Goal: Task Accomplishment & Management: Use online tool/utility

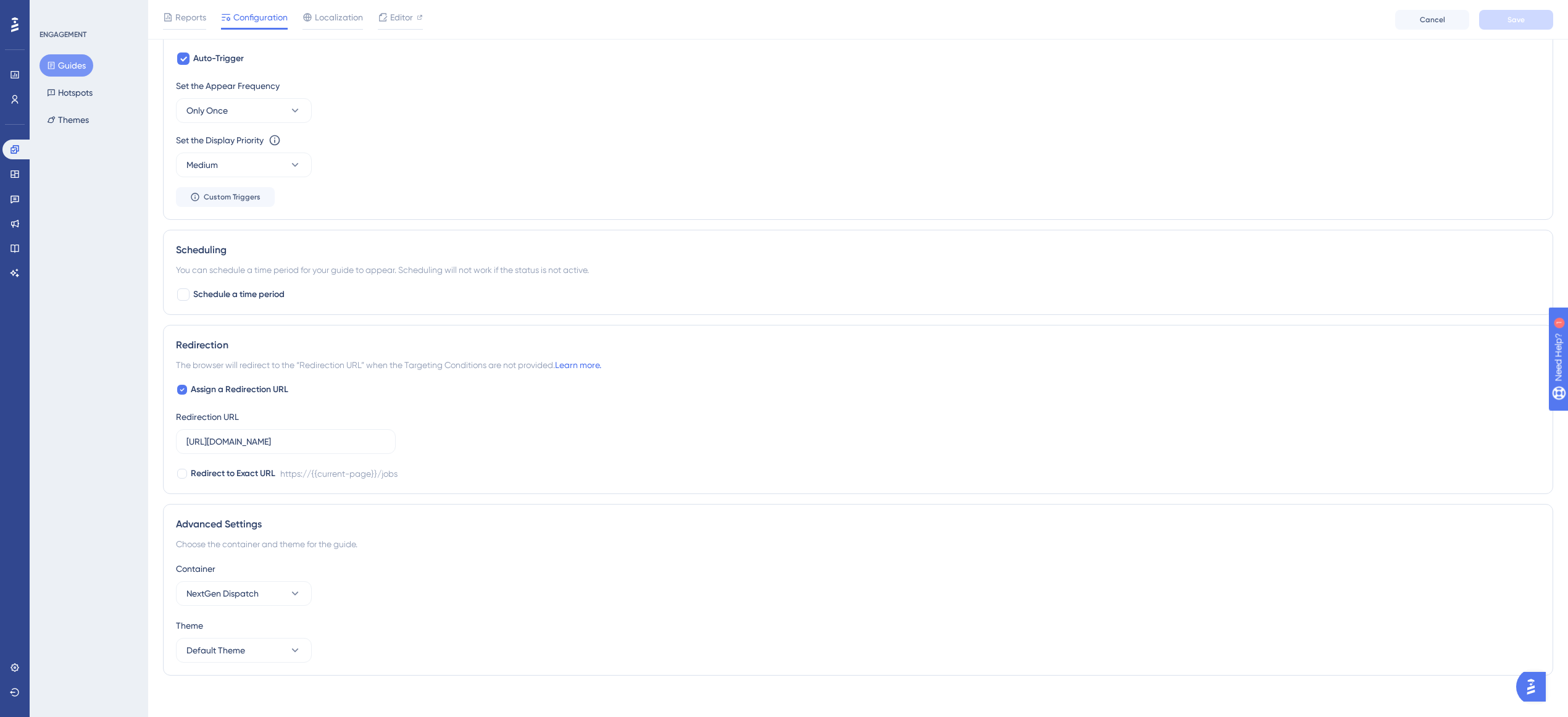
scroll to position [594, 0]
click at [250, 649] on button "Default Theme" at bounding box center [244, 646] width 136 height 25
click at [250, 648] on button "Default Theme" at bounding box center [244, 646] width 136 height 25
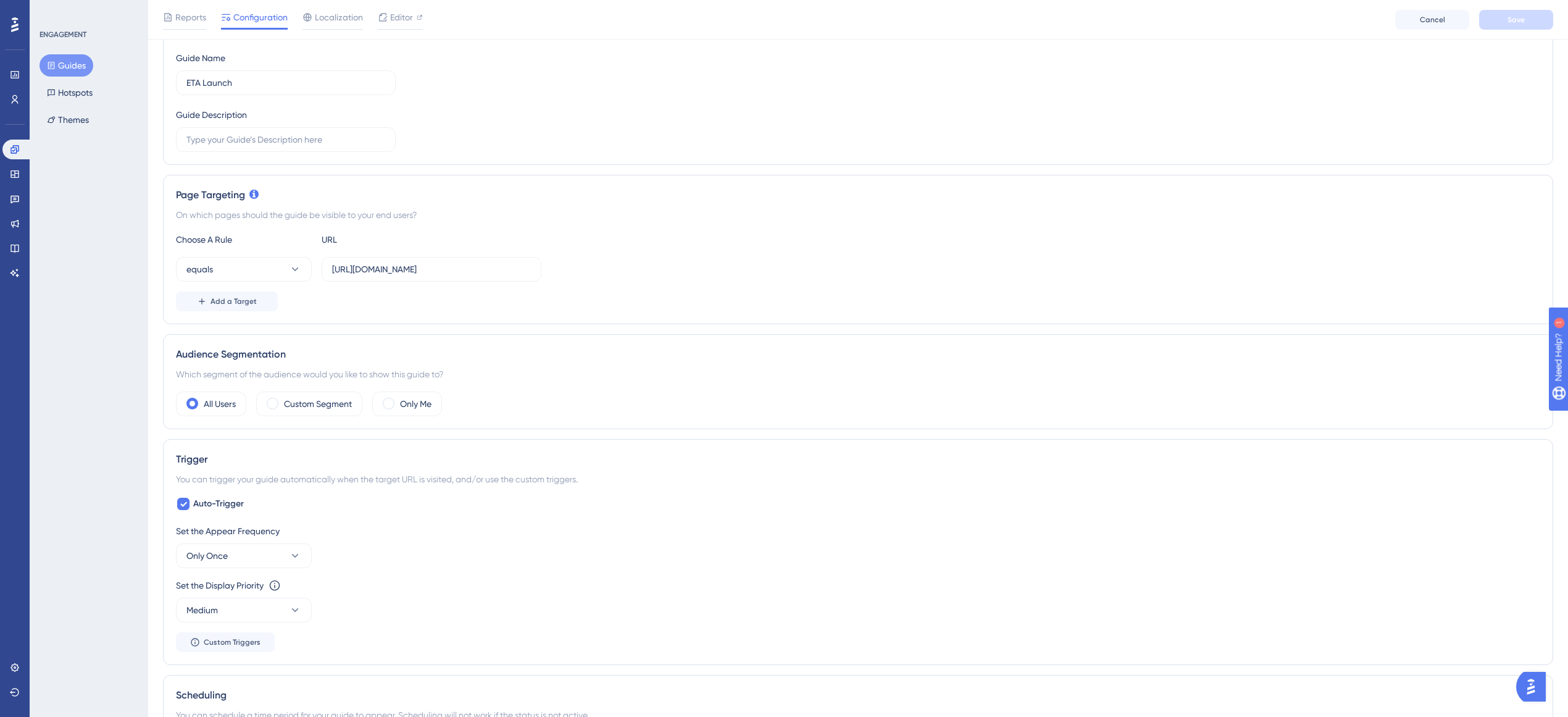
scroll to position [27, 0]
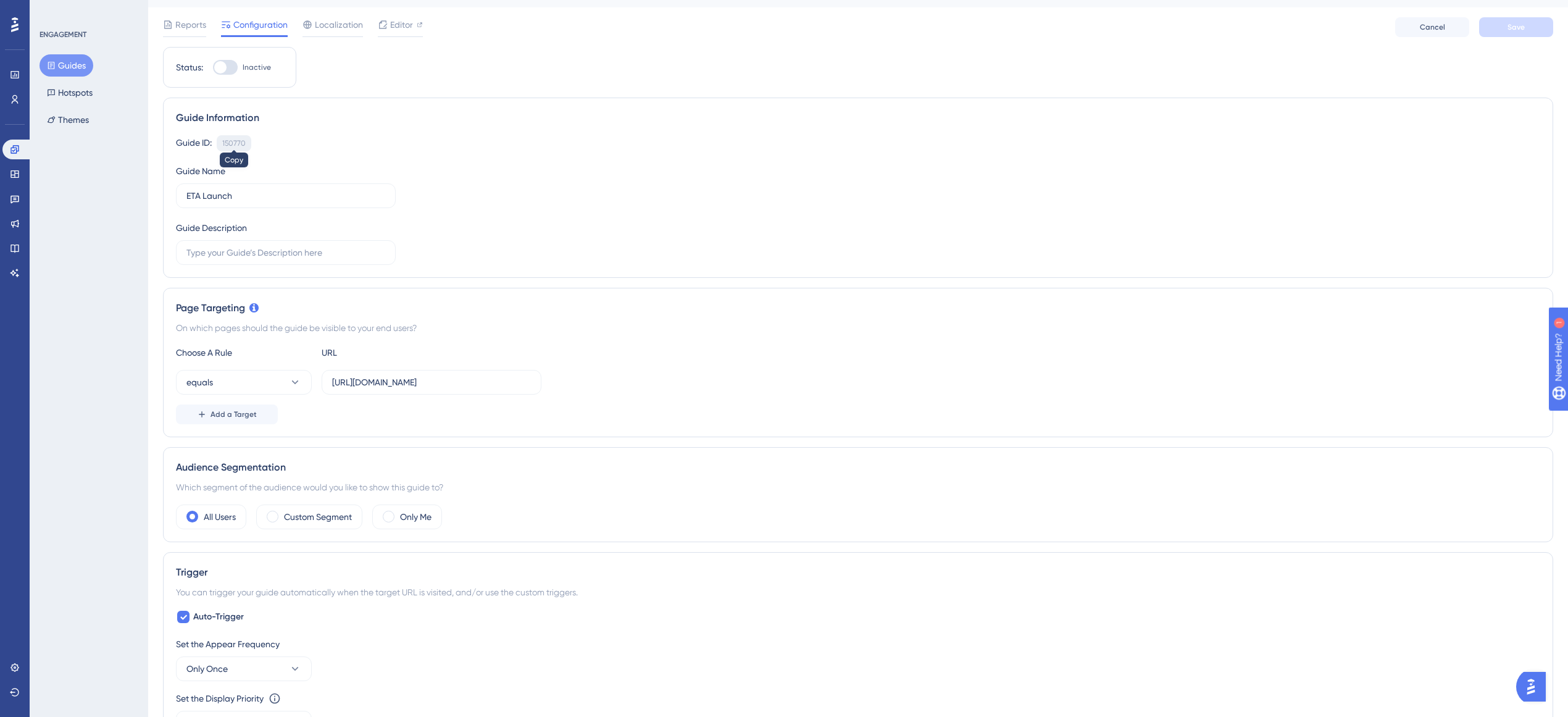
click at [228, 144] on div "150770" at bounding box center [234, 143] width 23 height 10
click at [232, 144] on div "150770" at bounding box center [234, 143] width 23 height 10
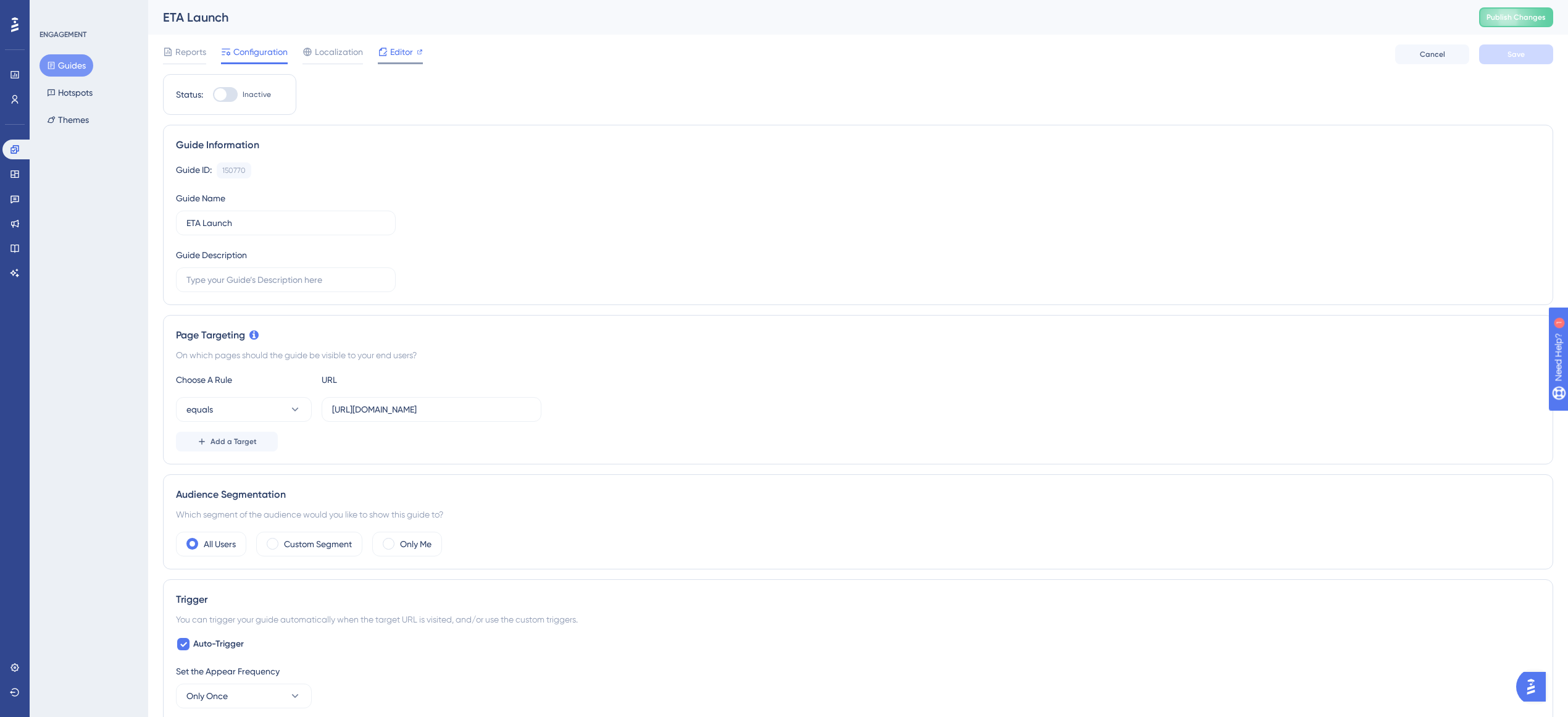
click at [399, 54] on span "Editor" at bounding box center [402, 52] width 23 height 15
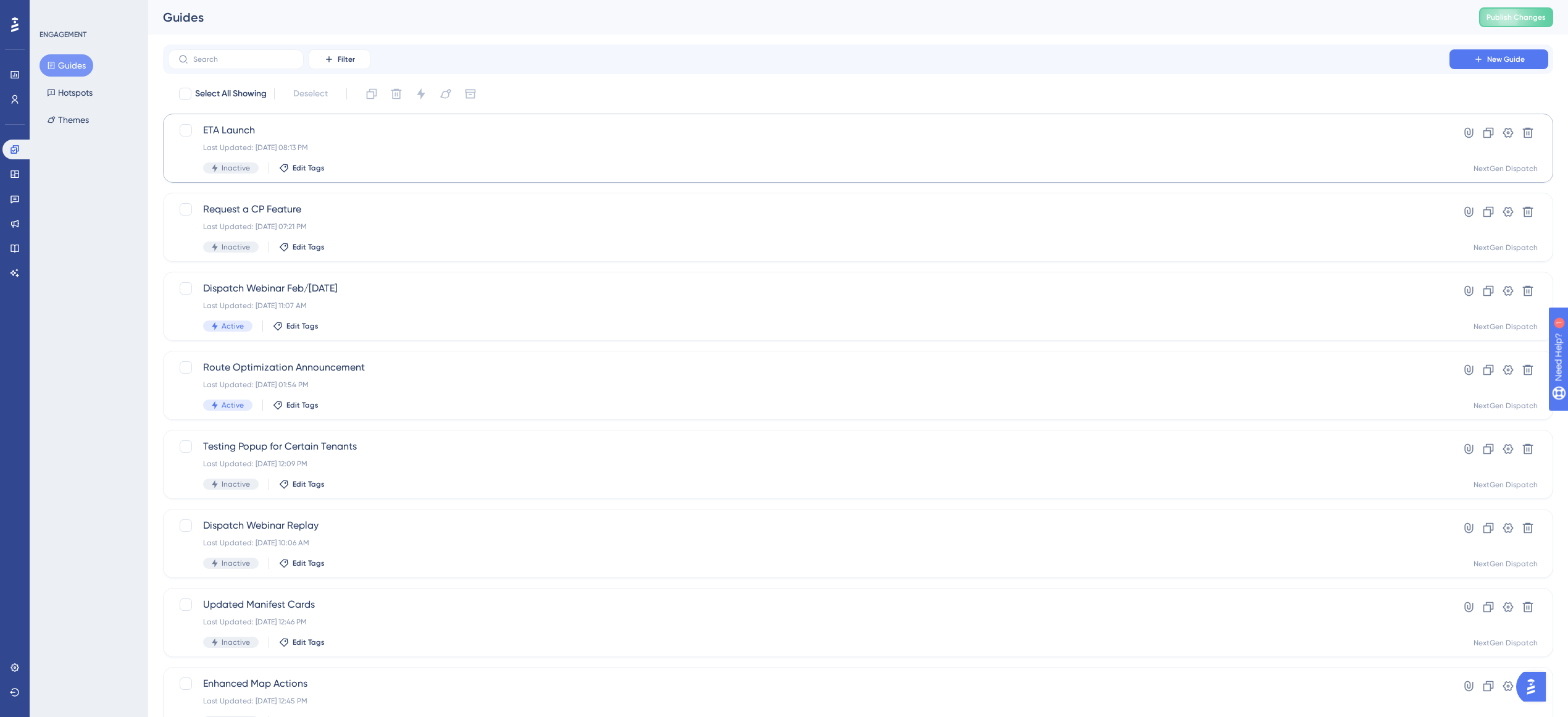
scroll to position [12, 0]
